Goal: Task Accomplishment & Management: Manage account settings

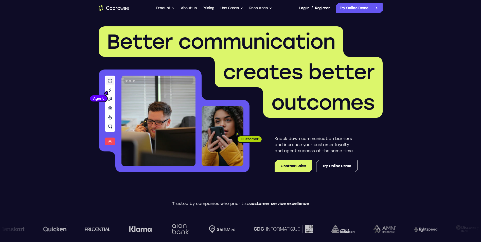
click at [304, 10] on link "Log In" at bounding box center [304, 8] width 10 height 10
click at [314, 18] on header "Better communication creates better outcomes Customer Agent Agent Knock down co…" at bounding box center [240, 101] width 325 height 170
click at [123, 10] on icon "Go to the home page" at bounding box center [114, 8] width 30 height 6
click at [318, 7] on link "Register" at bounding box center [322, 8] width 15 height 10
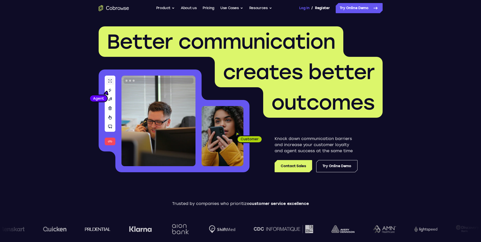
click at [305, 8] on link "Log In" at bounding box center [304, 8] width 10 height 10
